Goal: Communication & Community: Answer question/provide support

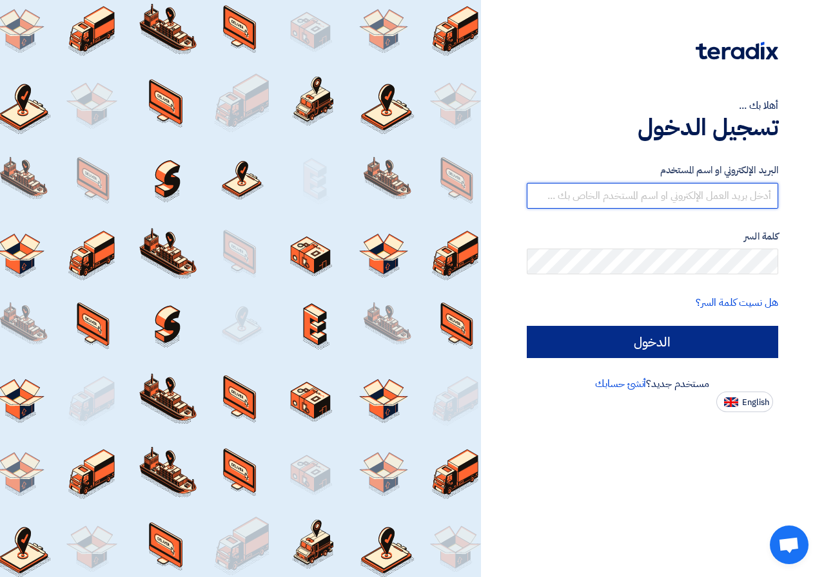
type input "[EMAIL_ADDRESS][DOMAIN_NAME]"
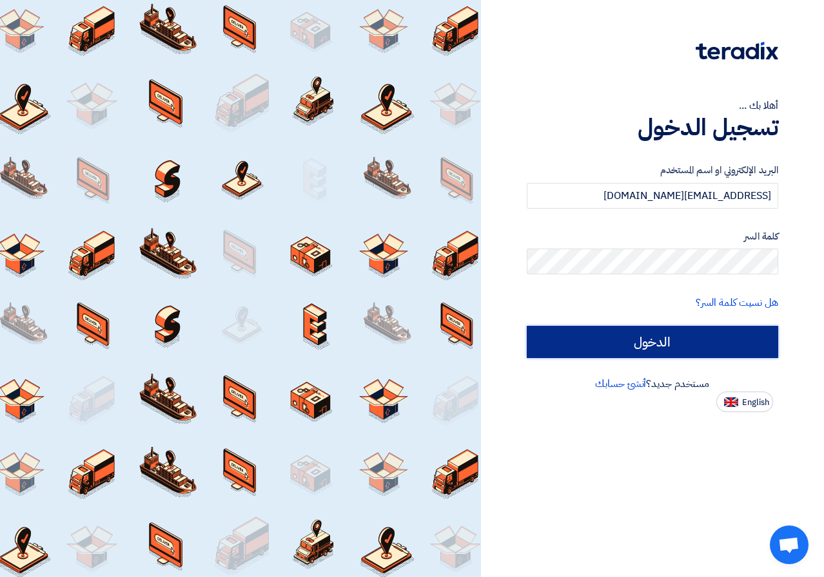
click at [735, 334] on input "الدخول" at bounding box center [653, 342] width 252 height 32
type input "Sign in"
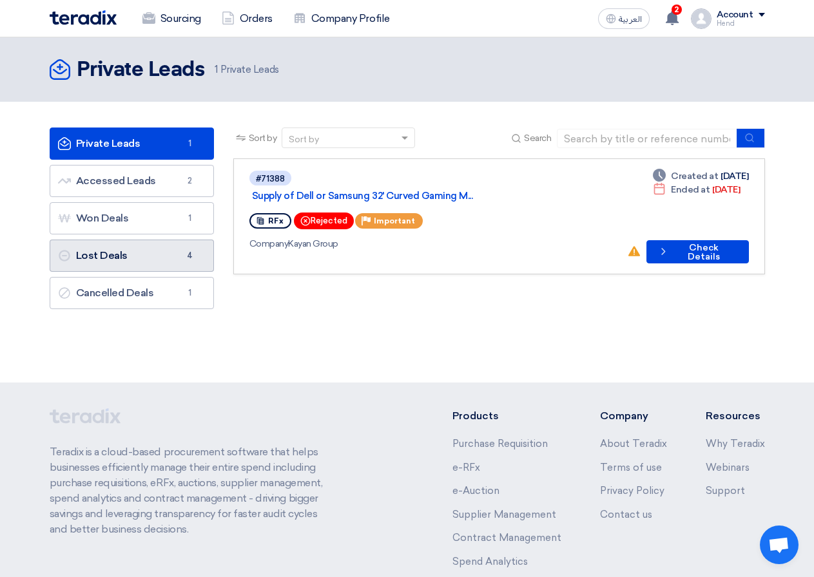
click at [192, 260] on span "4" at bounding box center [189, 255] width 15 height 13
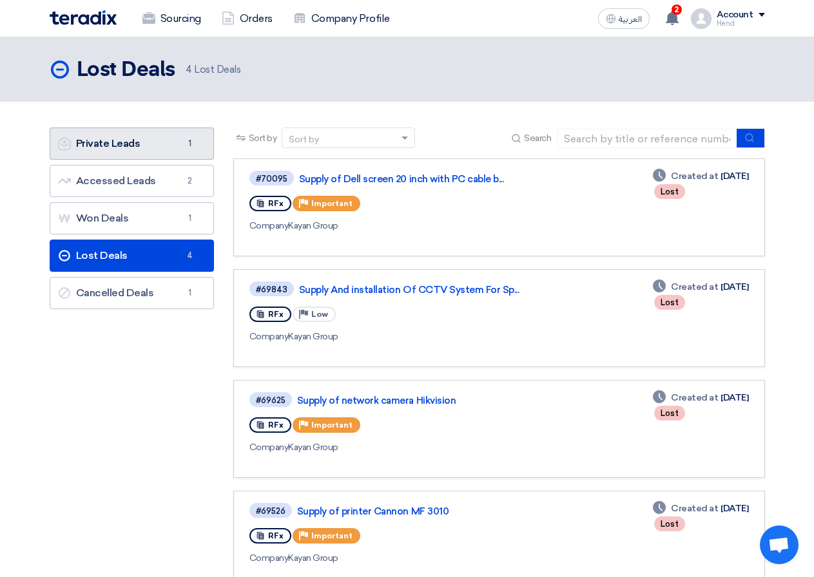
click at [94, 150] on link "Private Leads Private Leads 1" at bounding box center [132, 144] width 164 height 32
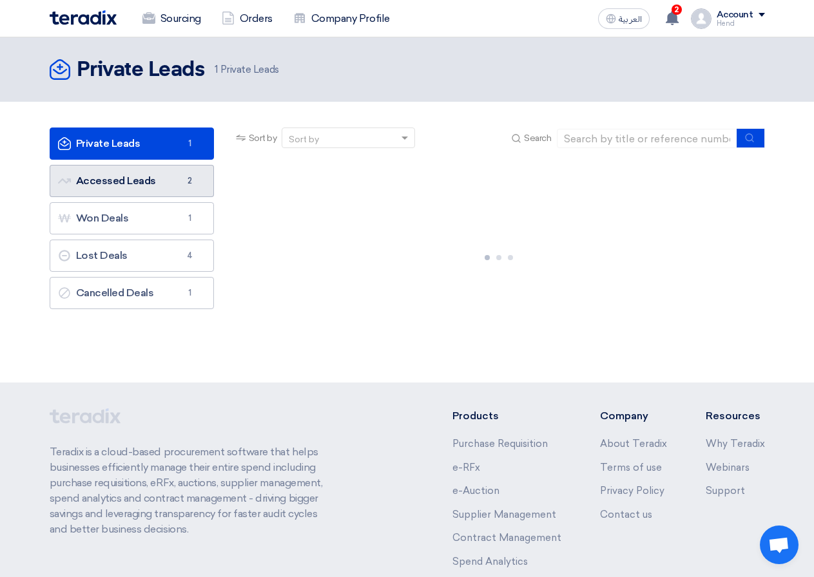
click at [128, 187] on link "Accessed Leads Accessed Leads 2" at bounding box center [132, 181] width 164 height 32
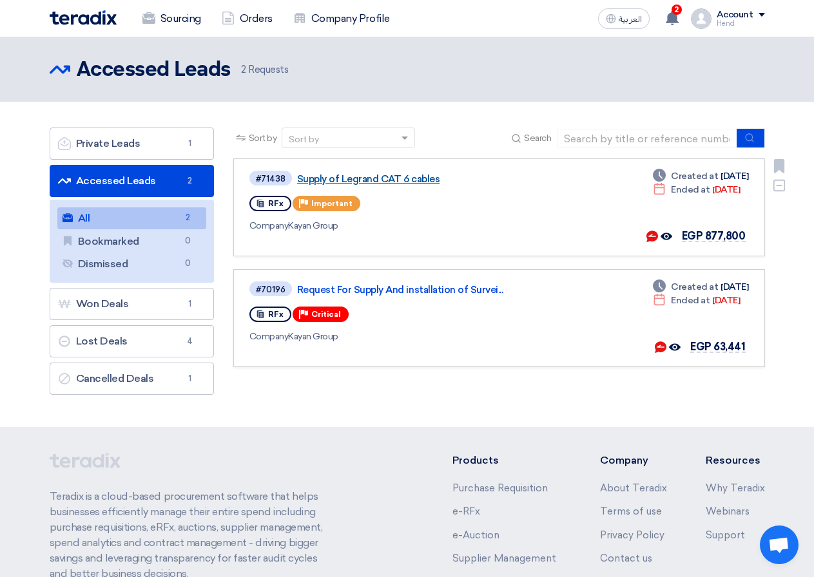
click at [395, 179] on link "Supply of Legrand CAT 6 cables" at bounding box center [458, 179] width 322 height 12
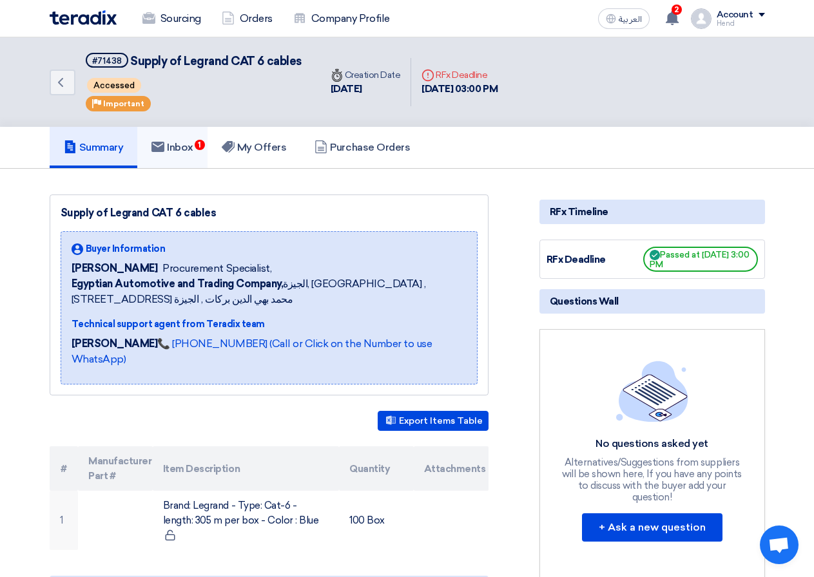
click at [193, 148] on h5 "Inbox 1" at bounding box center [172, 147] width 42 height 13
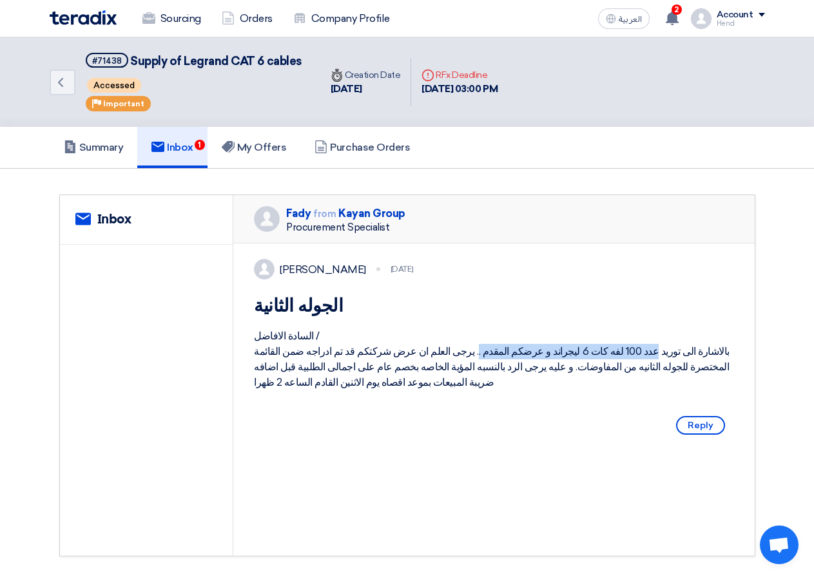
drag, startPoint x: 696, startPoint y: 371, endPoint x: 529, endPoint y: 374, distance: 167.0
click at [543, 371] on div "السادة الافاضل / بالاشارة الى توريد عدد 100 لفه كات 6 ليجراند و عرضكم المقدم ..…" at bounding box center [494, 360] width 480 height 62
click at [528, 374] on div "السادة الافاضل / بالاشارة الى توريد عدد 100 لفه كات 6 ليجراند و عرضكم المقدم ..…" at bounding box center [494, 360] width 480 height 62
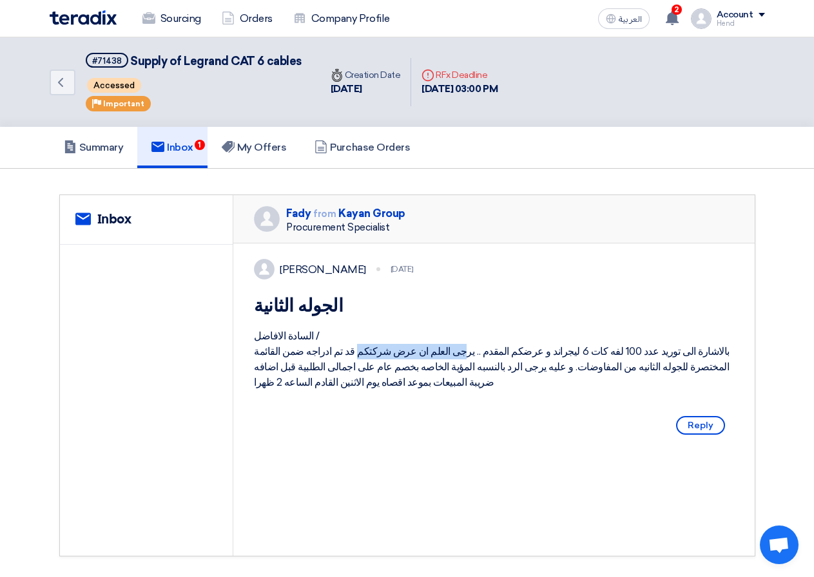
drag, startPoint x: 522, startPoint y: 365, endPoint x: 418, endPoint y: 372, distance: 104.0
click at [456, 369] on div "السادة الافاضل / بالاشارة الى توريد عدد 100 لفه كات 6 ليجراند و عرضكم المقدم ..…" at bounding box center [494, 360] width 480 height 62
drag, startPoint x: 418, startPoint y: 372, endPoint x: 375, endPoint y: 371, distance: 43.2
click at [417, 373] on div "السادة الافاضل / بالاشارة الى توريد عدد 100 لفه كات 6 ليجراند و عرضكم المقدم ..…" at bounding box center [494, 360] width 480 height 62
drag, startPoint x: 352, startPoint y: 373, endPoint x: 324, endPoint y: 373, distance: 27.7
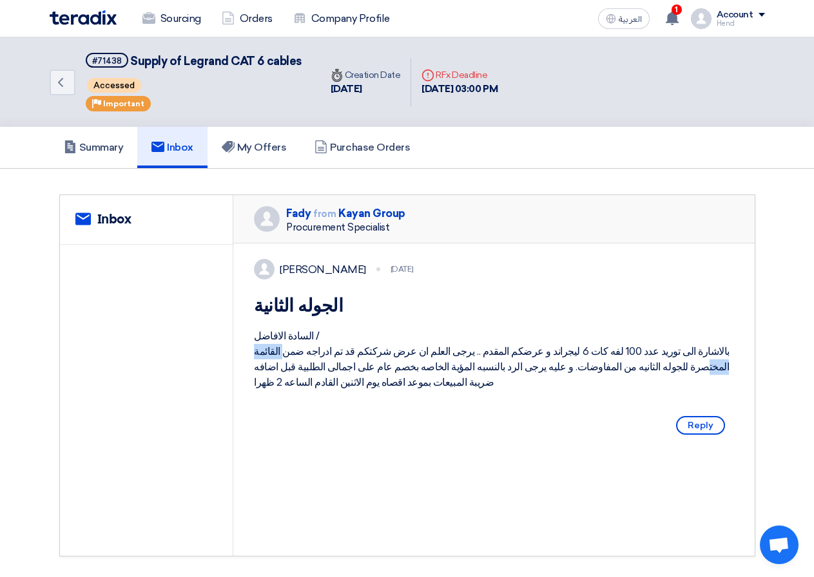
click at [325, 373] on div "السادة الافاضل / بالاشارة الى توريد عدد 100 لفه كات 6 ليجراند و عرضكم المقدم ..…" at bounding box center [494, 360] width 480 height 62
drag, startPoint x: 315, startPoint y: 373, endPoint x: 303, endPoint y: 373, distance: 11.6
click at [313, 373] on div "السادة الافاضل / بالاشارة الى توريد عدد 100 لفه كات 6 ليجراند و عرضكم المقدم ..…" at bounding box center [494, 360] width 480 height 62
click at [270, 367] on div "السادة الافاضل / بالاشارة الى توريد عدد 100 لفه كات 6 ليجراند و عرضكم المقدم ..…" at bounding box center [494, 360] width 480 height 62
click at [111, 146] on h5 "Summary" at bounding box center [94, 147] width 60 height 13
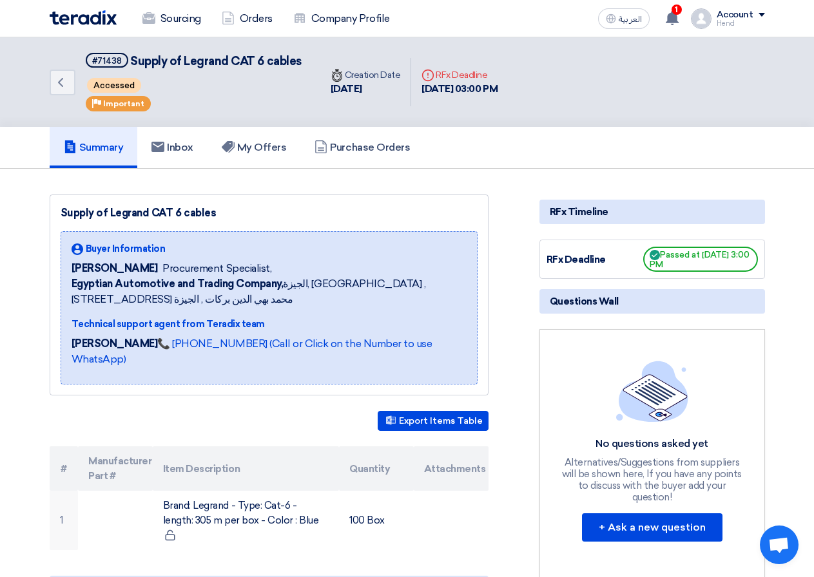
click at [187, 140] on link "Inbox" at bounding box center [172, 147] width 70 height 41
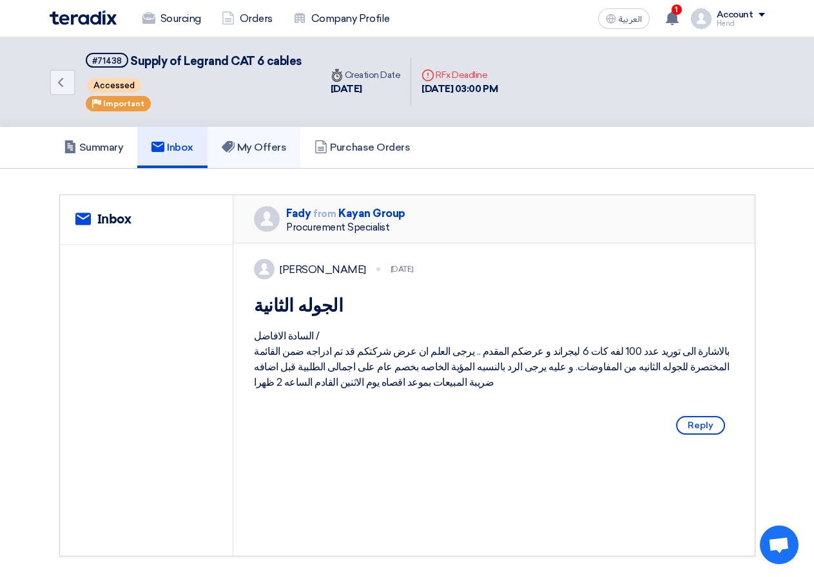
click at [246, 137] on link "My Offers" at bounding box center [254, 147] width 93 height 41
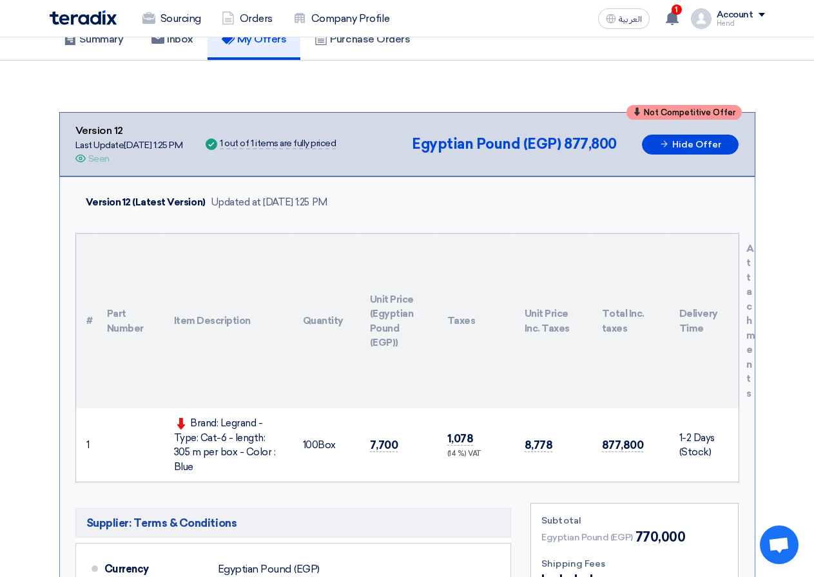
scroll to position [64, 0]
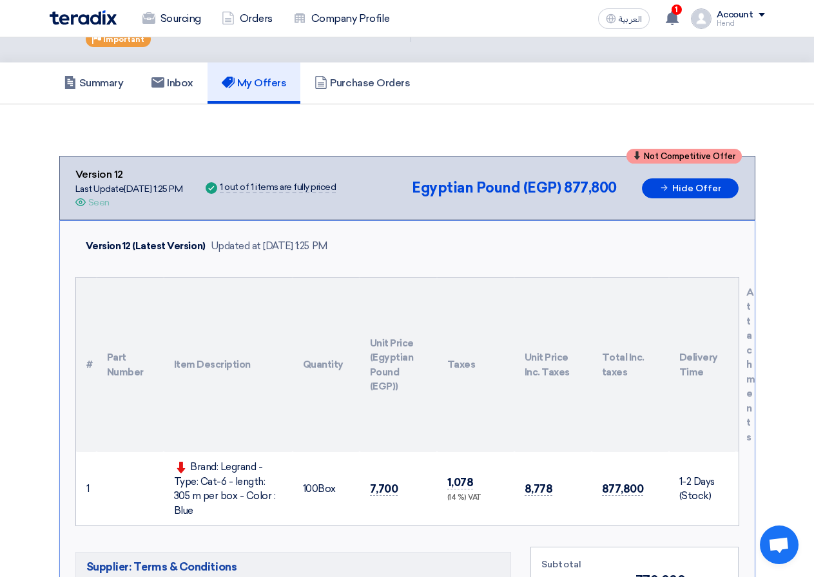
click at [506, 356] on th "Taxes" at bounding box center [475, 365] width 77 height 175
drag, startPoint x: 630, startPoint y: 429, endPoint x: 620, endPoint y: 485, distance: 56.9
click at [620, 485] on table "# Part Number Item Description Quantity Unit Price (Egyptian Pound (EGP)) Taxes…" at bounding box center [407, 402] width 663 height 249
click at [624, 483] on span "877,800" at bounding box center [623, 490] width 42 height 14
click at [178, 82] on h5 "Inbox" at bounding box center [172, 83] width 42 height 13
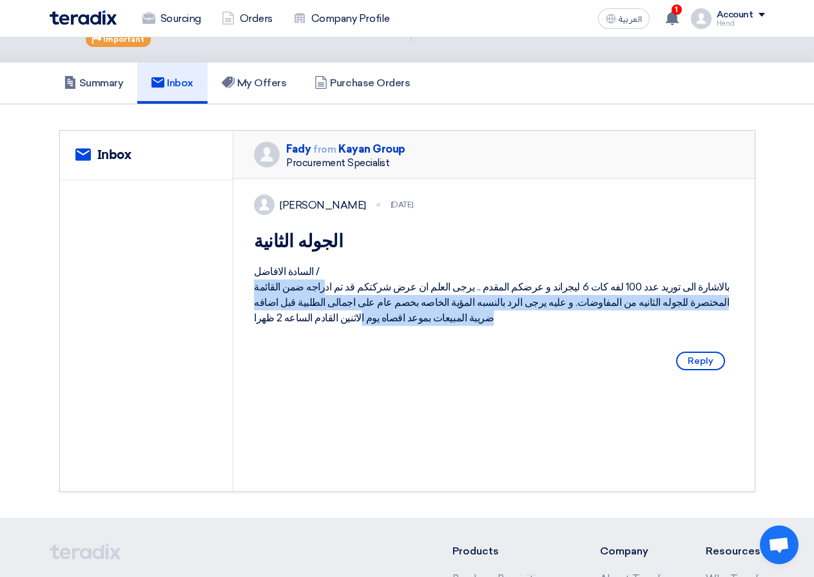
drag, startPoint x: 416, startPoint y: 305, endPoint x: 318, endPoint y: 322, distance: 99.4
click at [318, 322] on div "السادة الافاضل / بالاشارة الى توريد عدد 100 لفه كات 6 ليجراند و عرضكم المقدم ..…" at bounding box center [494, 295] width 480 height 62
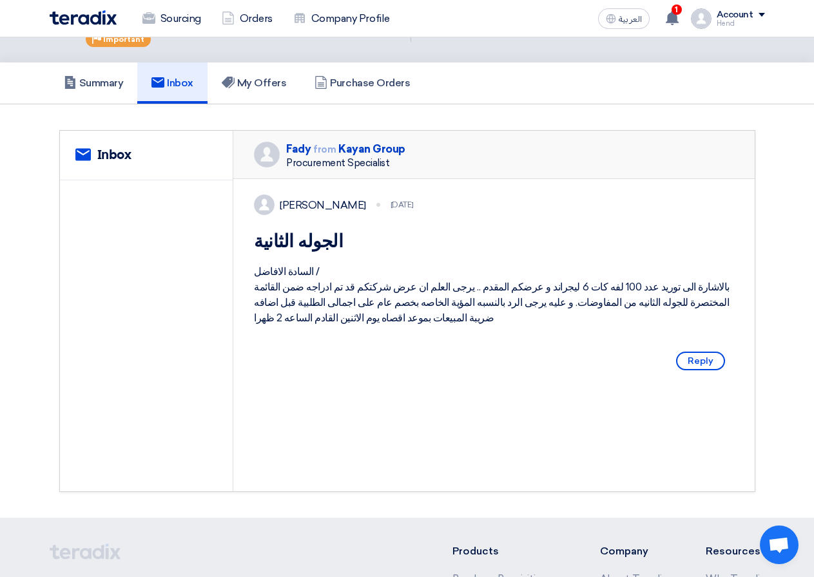
click at [312, 326] on div "السادة الافاضل / بالاشارة الى توريد عدد 100 لفه كات 6 ليجراند و عرضكم المقدم ..…" at bounding box center [494, 295] width 480 height 62
click at [90, 75] on link "Summary" at bounding box center [94, 83] width 88 height 41
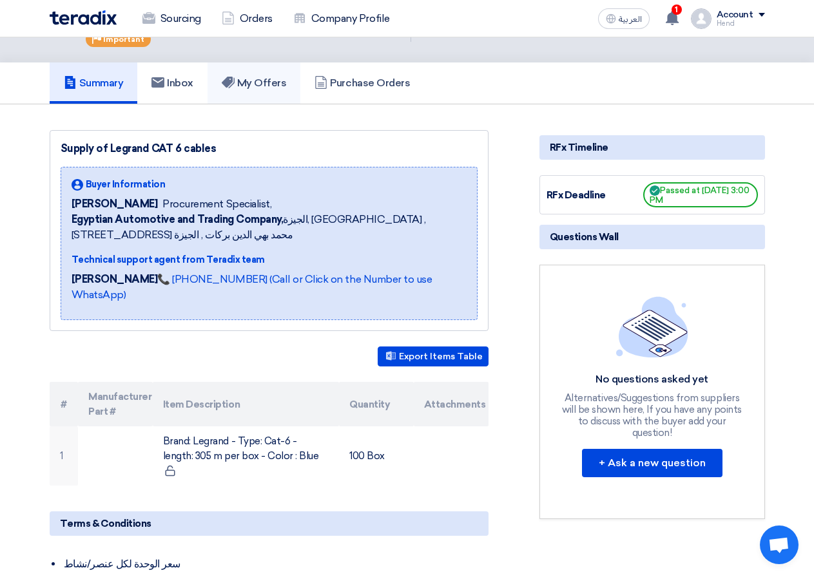
click at [258, 83] on h5 "My Offers" at bounding box center [254, 83] width 65 height 13
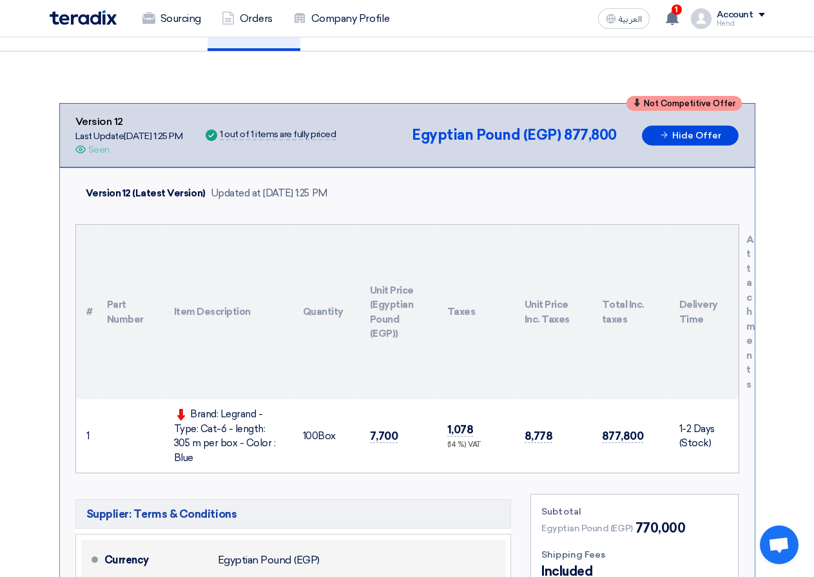
scroll to position [193, 0]
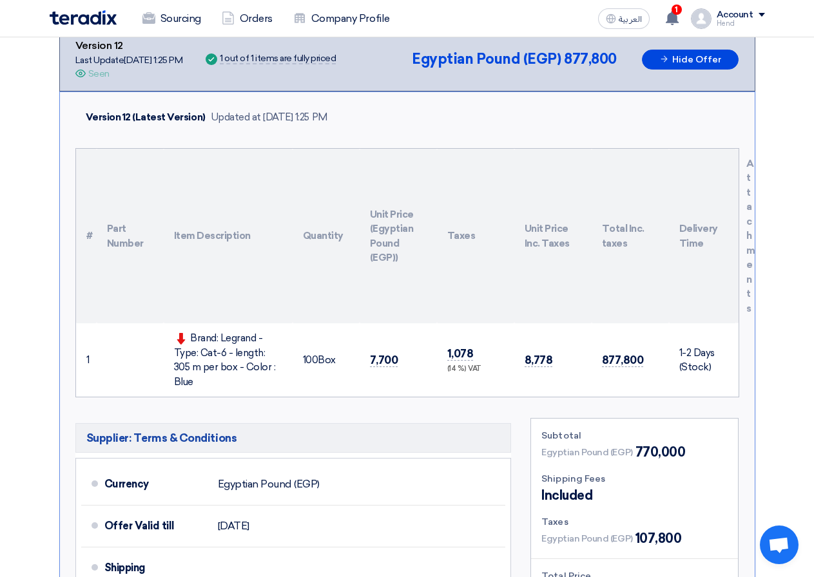
click at [536, 248] on th "Unit Price Inc. Taxes" at bounding box center [552, 236] width 77 height 175
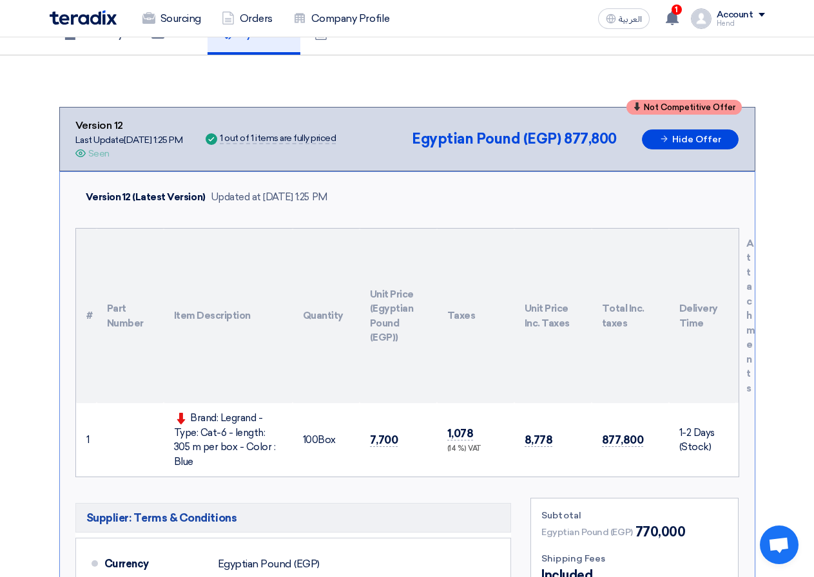
scroll to position [0, 0]
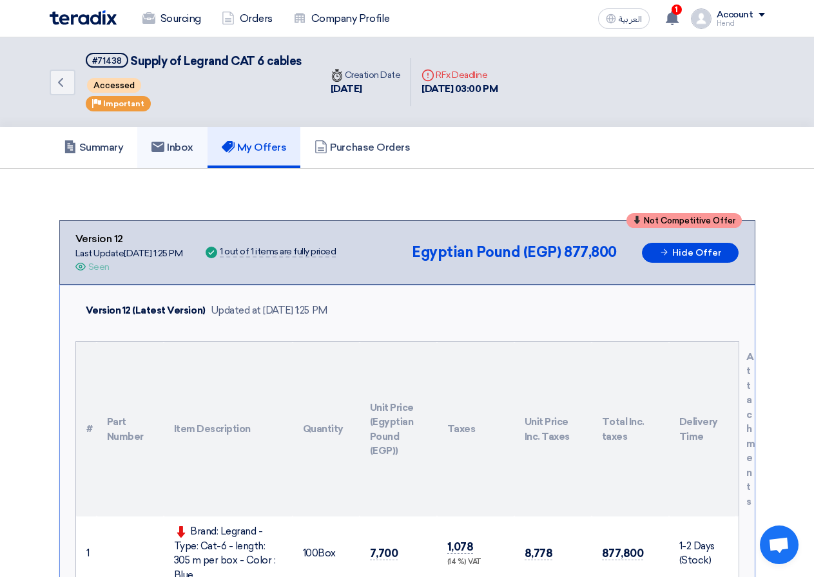
click at [193, 146] on h5 "Inbox" at bounding box center [172, 147] width 42 height 13
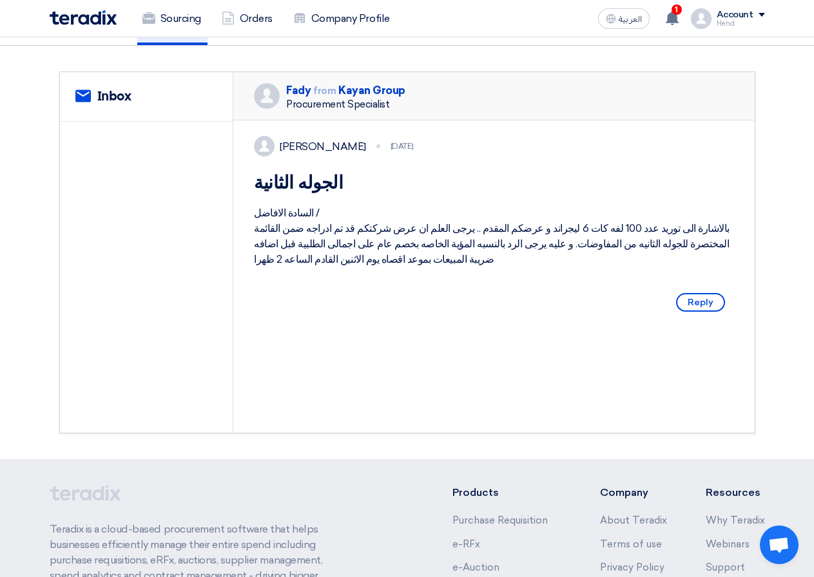
scroll to position [129, 0]
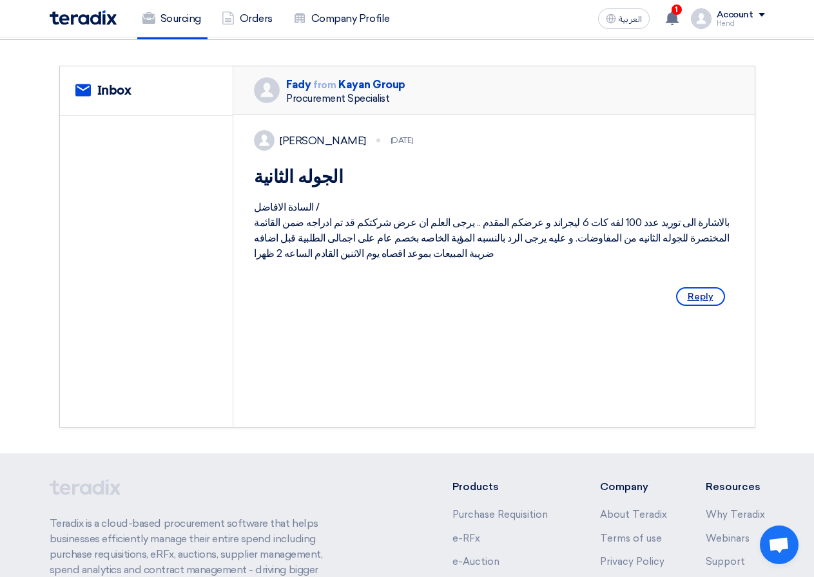
click at [704, 306] on span "Reply" at bounding box center [700, 296] width 49 height 19
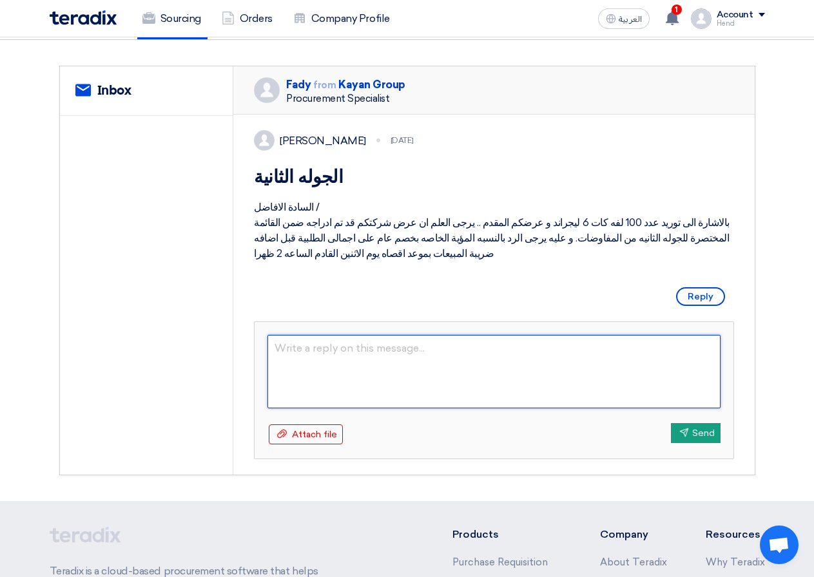
click at [411, 391] on textarea at bounding box center [493, 371] width 453 height 73
type textarea "7640 مبلغ البكره الوا"
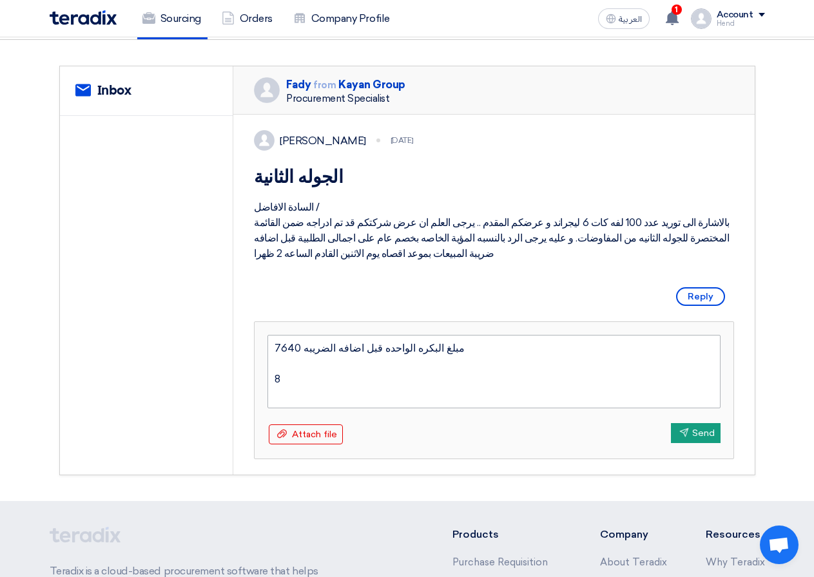
type textarea "7640 مبلغ البكره الواحده قبل اضافه الضريبه 87"
type textarea "7640 مبلغ البكره الواحده قبل اضافه الضريبه 8710 بعد الضريبه"
click at [687, 443] on button "Send Send" at bounding box center [696, 433] width 50 height 20
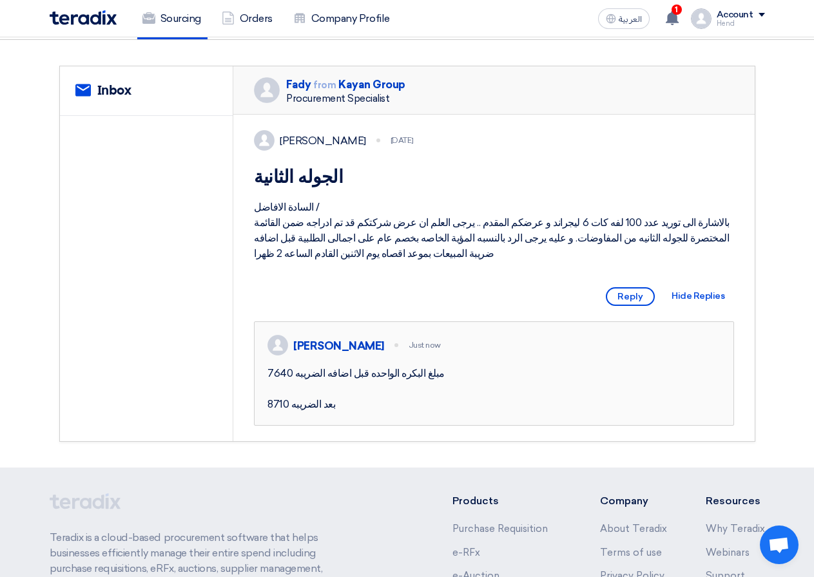
drag, startPoint x: 309, startPoint y: 262, endPoint x: 316, endPoint y: 309, distance: 46.9
click at [316, 309] on div "[PERSON_NAME] [DATE] الجوله الثانية السادة الافاضل / بالاشارة الى توريد عدد 100…" at bounding box center [493, 278] width 521 height 327
click at [467, 326] on div "[PERSON_NAME] [DATE] الجوله الثانية السادة الافاضل / بالاشارة الى توريد عدد 100…" at bounding box center [493, 278] width 521 height 327
drag, startPoint x: 289, startPoint y: 251, endPoint x: 270, endPoint y: 285, distance: 39.2
click at [270, 262] on div "السادة الافاضل / بالاشارة الى توريد عدد 100 لفه كات 6 ليجراند و عرضكم المقدم ..…" at bounding box center [494, 231] width 480 height 62
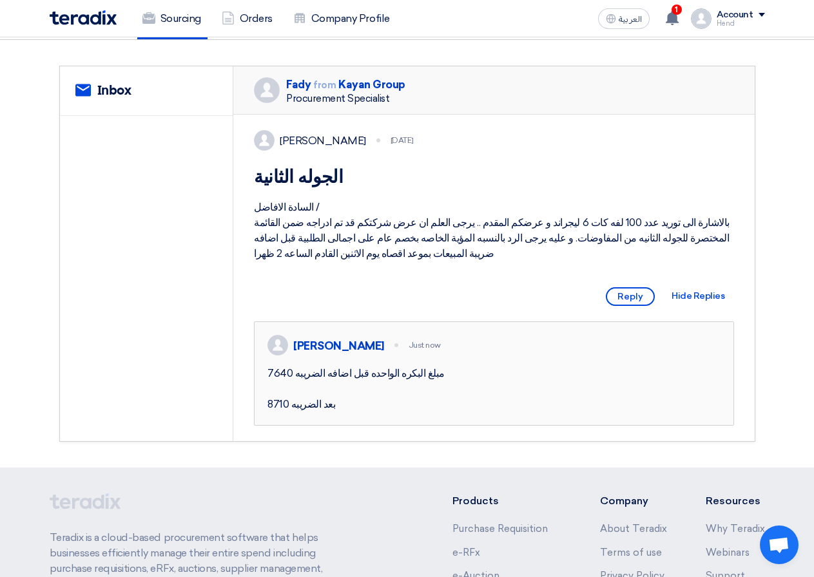
click at [424, 260] on div "السادة الافاضل / بالاشارة الى توريد عدد 100 لفه كات 6 ليجراند و عرضكم المقدم ..…" at bounding box center [494, 231] width 480 height 62
drag, startPoint x: 349, startPoint y: 293, endPoint x: 352, endPoint y: 316, distance: 23.4
click at [352, 316] on div "[PERSON_NAME] [DATE] الجوله الثانية السادة الافاضل / بالاشارة الى توريد عدد 100…" at bounding box center [493, 278] width 521 height 327
click at [489, 251] on div "السادة الافاضل / بالاشارة الى توريد عدد 100 لفه كات 6 ليجراند و عرضكم المقدم ..…" at bounding box center [494, 231] width 480 height 62
